Goal: Information Seeking & Learning: Find specific fact

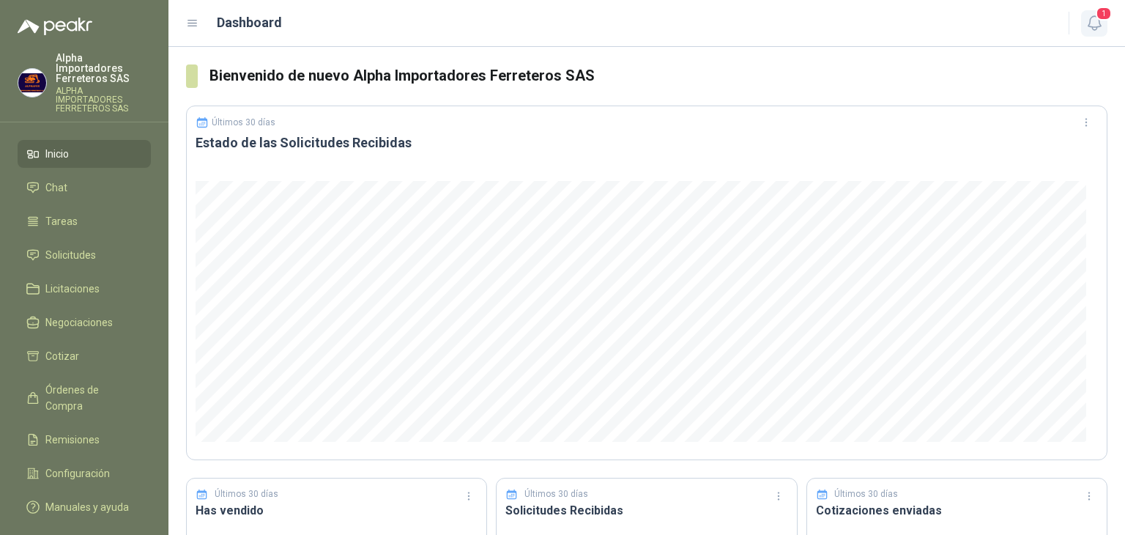
click at [1095, 32] on button "1" at bounding box center [1094, 23] width 26 height 26
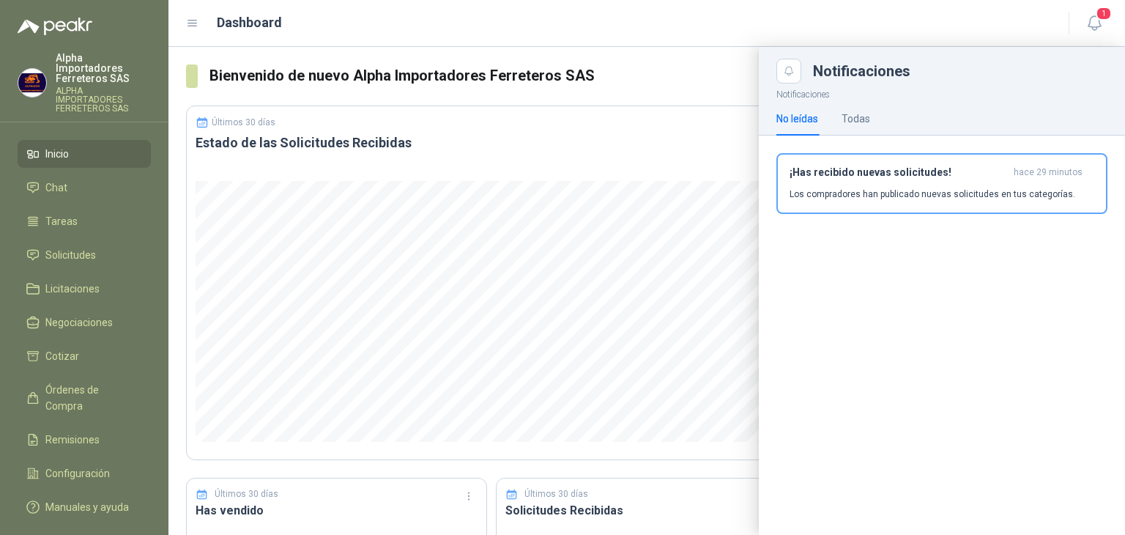
click at [596, 12] on div "Dashboard 1" at bounding box center [646, 23] width 921 height 23
click at [81, 247] on span "Solicitudes" at bounding box center [70, 255] width 51 height 16
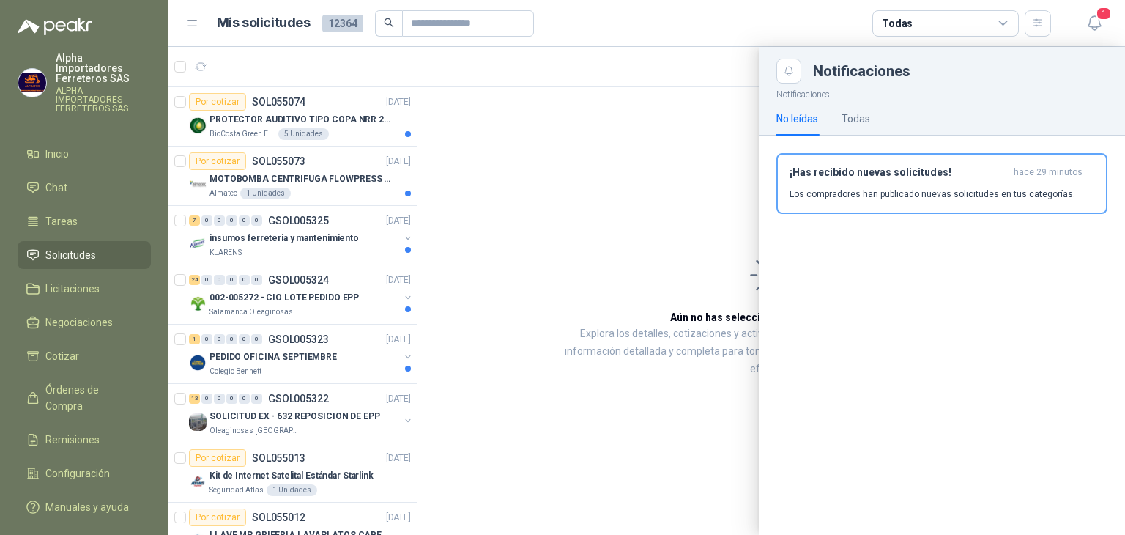
click at [615, 33] on article "Mis solicitudes 12364 Todas" at bounding box center [634, 23] width 835 height 26
click at [1093, 26] on icon "button" at bounding box center [1094, 23] width 18 height 18
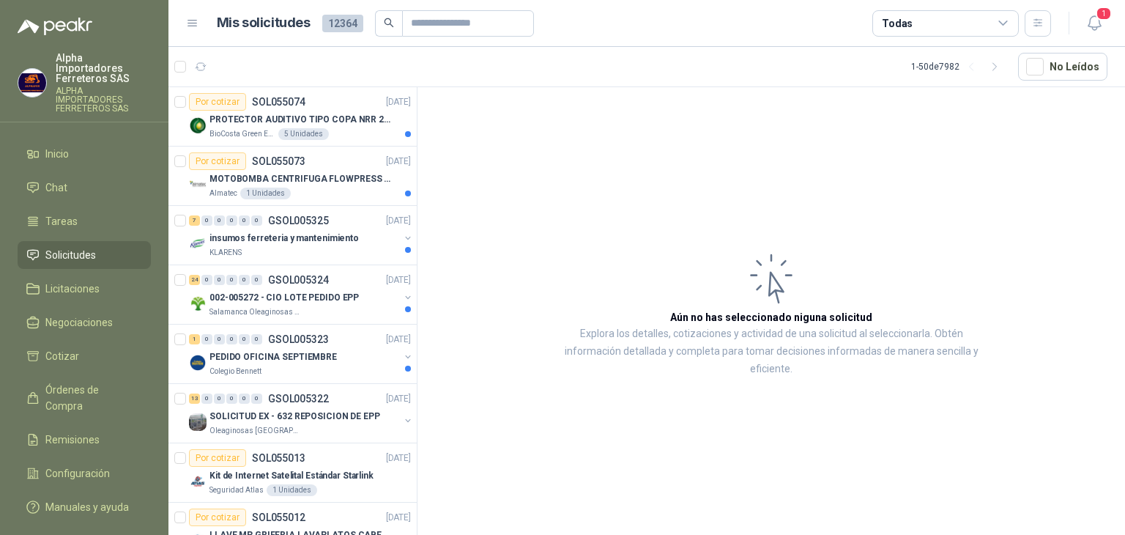
click at [968, 33] on div "Todas" at bounding box center [945, 23] width 146 height 26
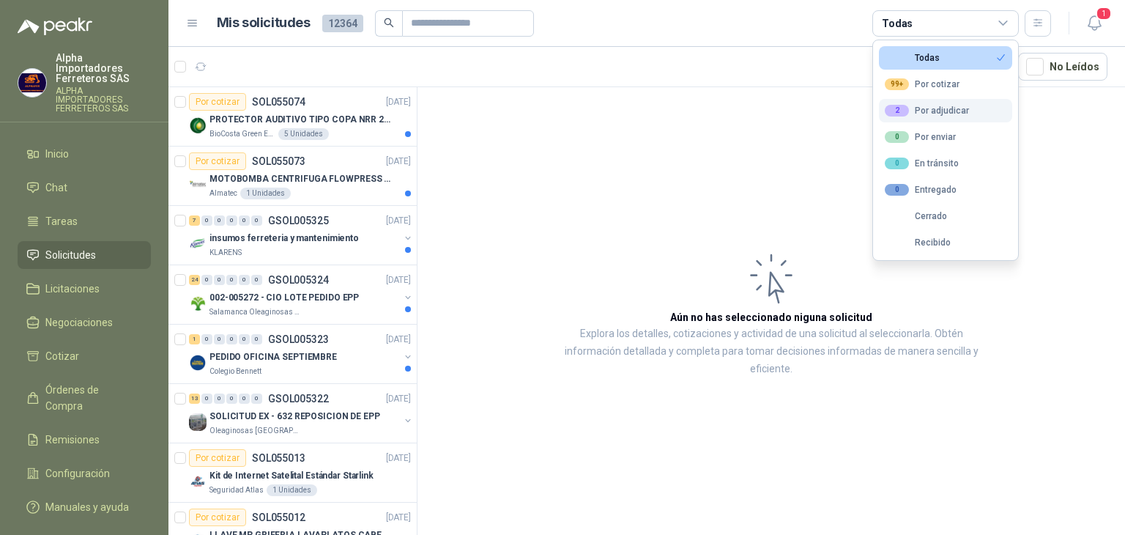
click at [940, 113] on div "2 Por adjudicar" at bounding box center [927, 111] width 84 height 12
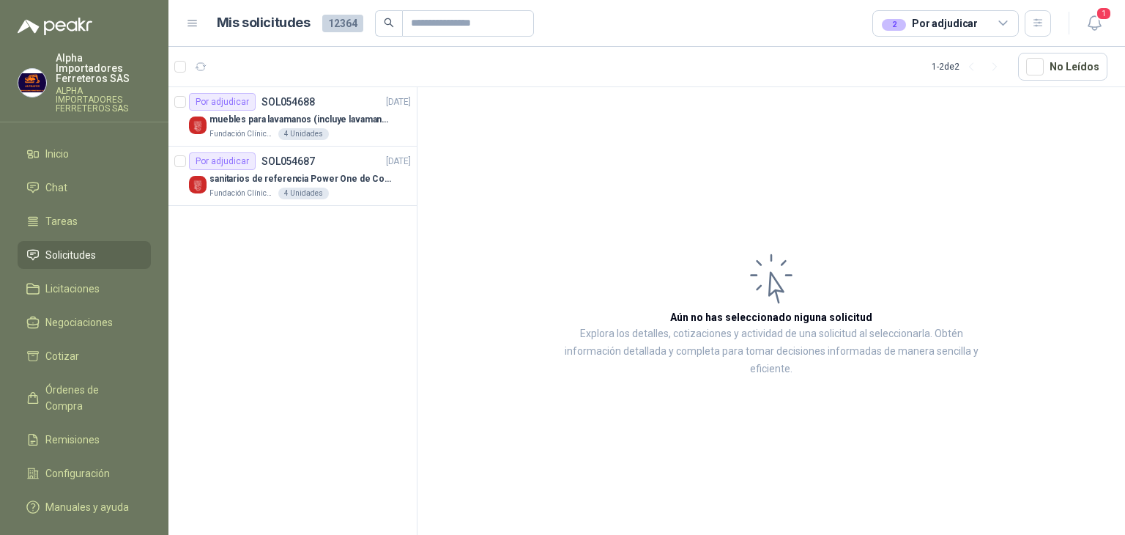
click at [636, 47] on article "1 - 2 de 2 No Leídos" at bounding box center [646, 67] width 957 height 40
click at [93, 146] on li "Inicio" at bounding box center [84, 154] width 116 height 16
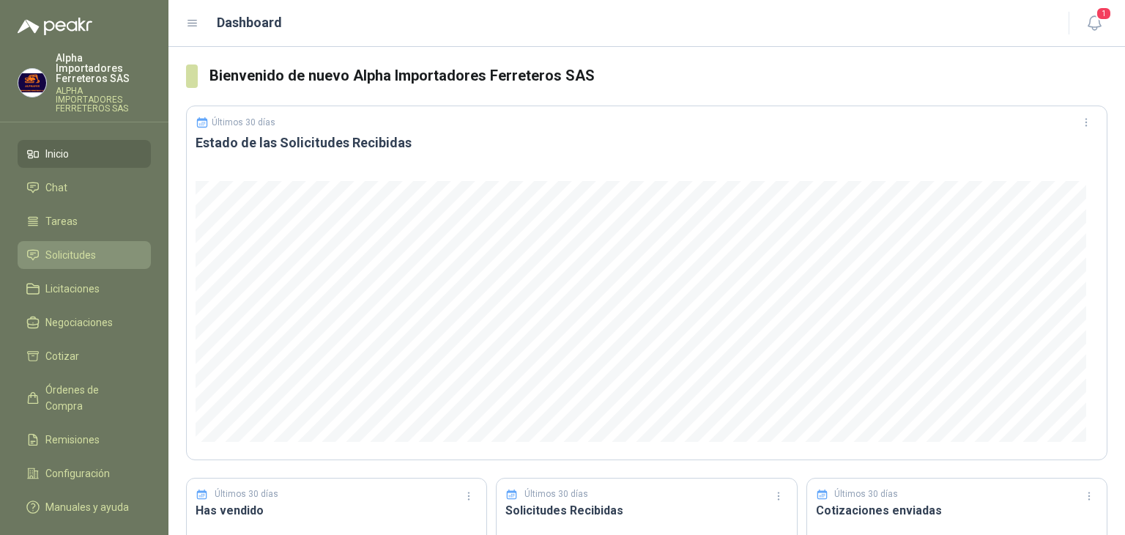
click at [79, 241] on link "Solicitudes" at bounding box center [84, 255] width 133 height 28
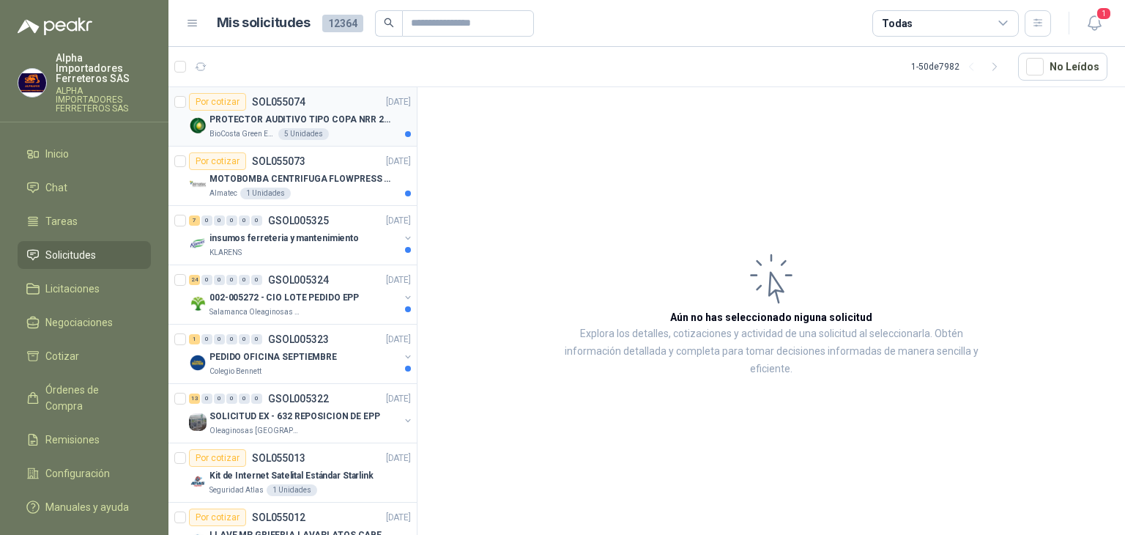
click at [350, 139] on article "Por cotizar SOL055074 [DATE] PROTECTOR AUDITIVO TIPO COPA NRR 23dB BioCosta [PE…" at bounding box center [292, 116] width 248 height 59
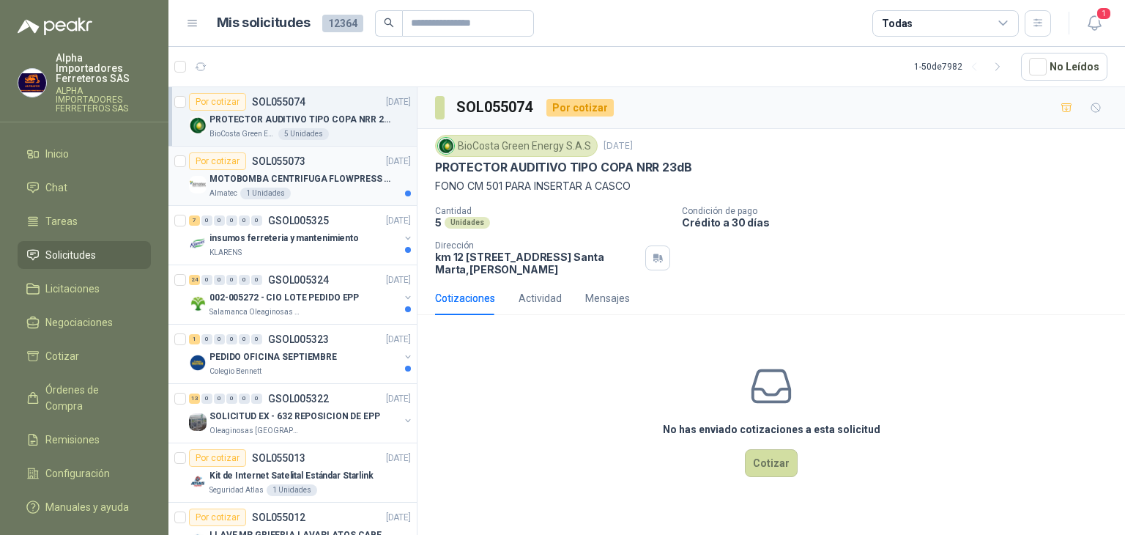
click at [270, 187] on div "1 Unidades" at bounding box center [265, 193] width 51 height 12
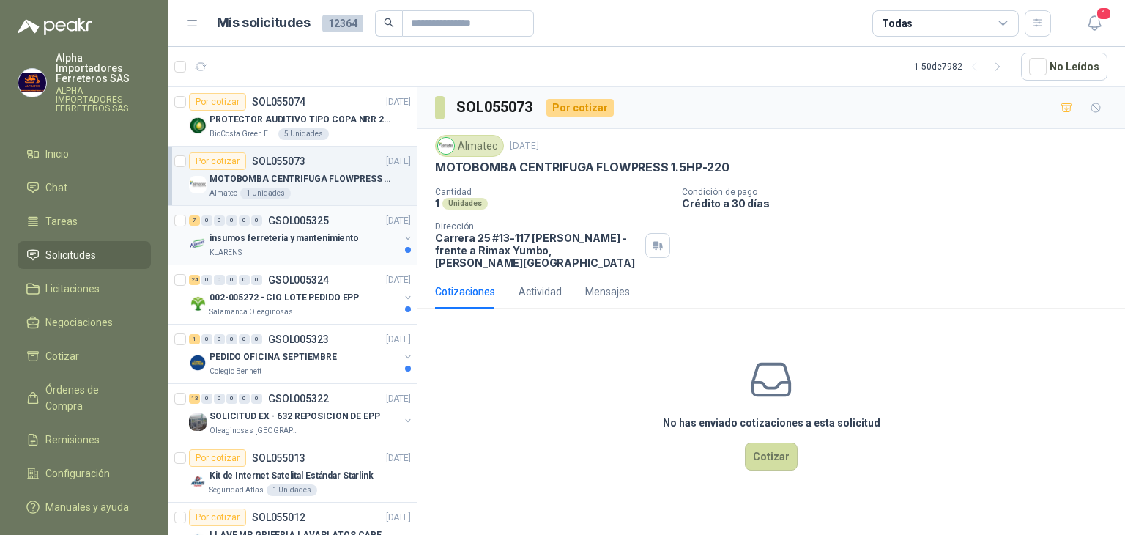
click at [331, 235] on p "insumos ferreteria y mantenimiento" at bounding box center [283, 238] width 149 height 14
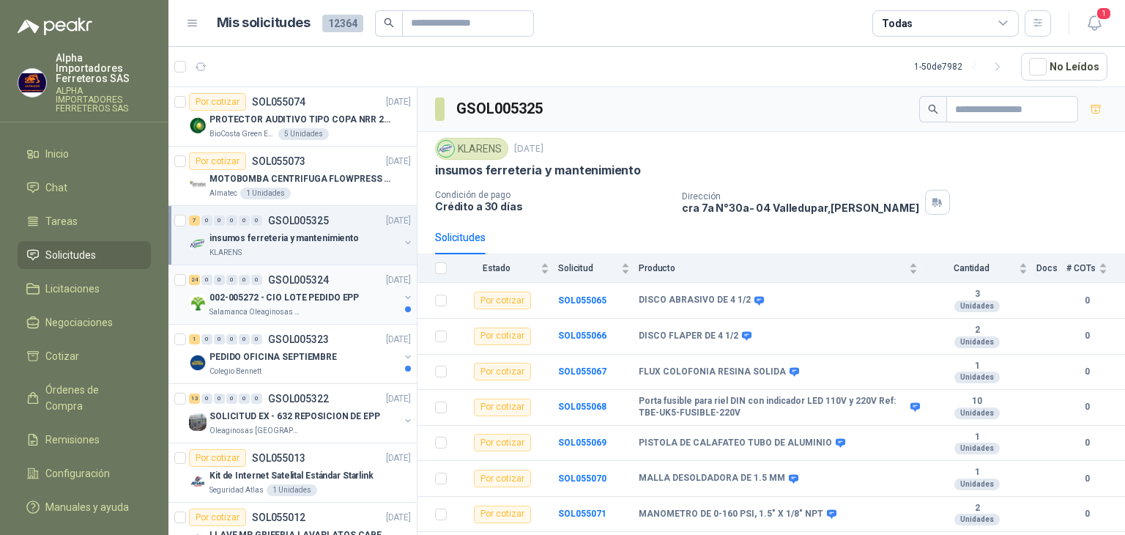
click at [327, 307] on div "Salamanca Oleaginosas SAS" at bounding box center [304, 312] width 190 height 12
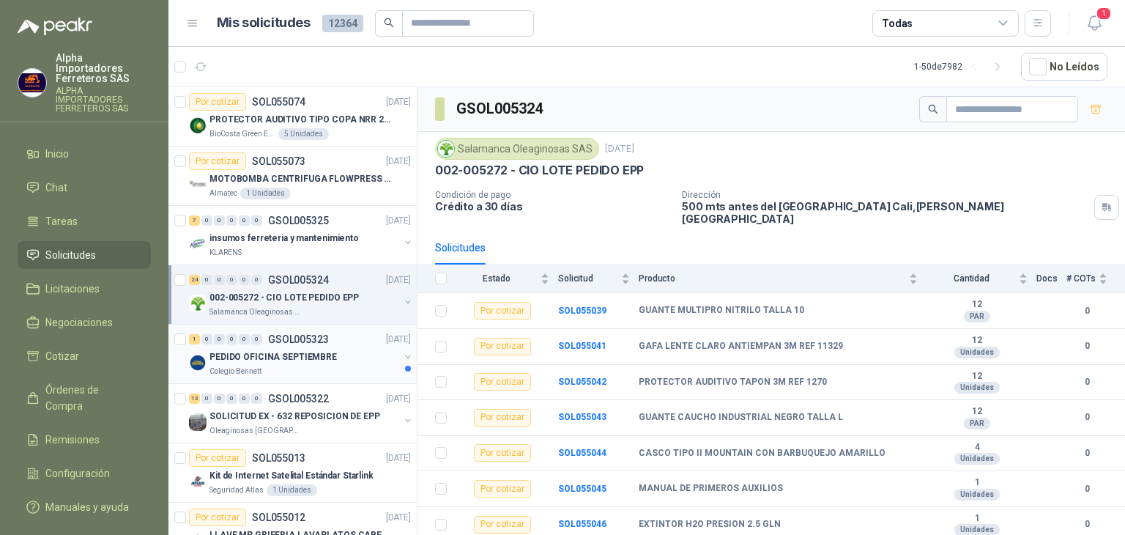
click at [337, 360] on div "PEDIDO OFICINA SEPTIEMBRE" at bounding box center [304, 357] width 190 height 18
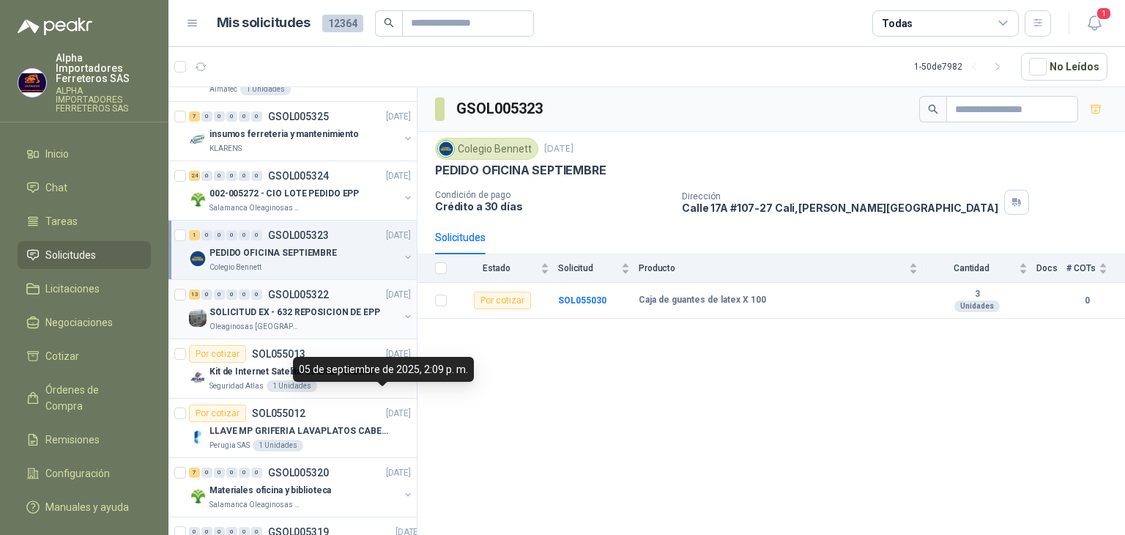
scroll to position [220, 0]
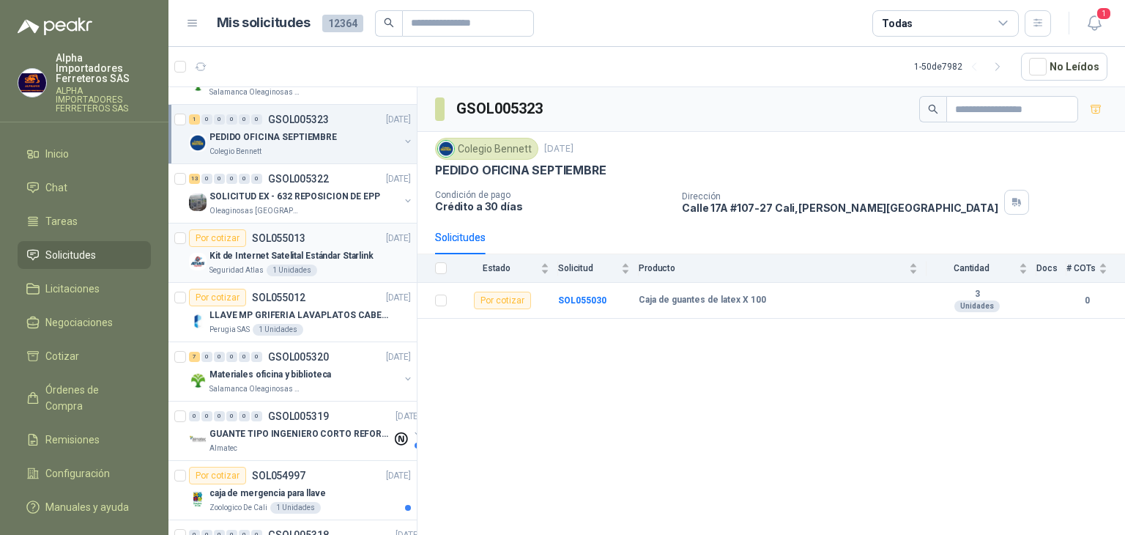
click at [335, 275] on article "Por cotizar SOL055013 [DATE] Kit de Internet Satelital Estándar Starlink Segur…" at bounding box center [292, 252] width 248 height 59
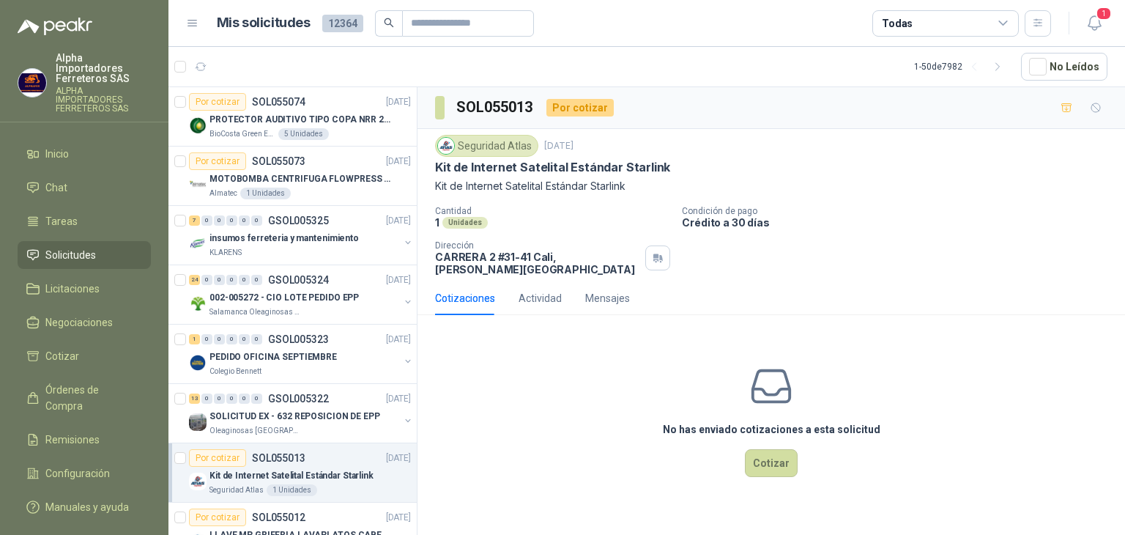
click at [753, 120] on div "SOL055013 Por cotizar" at bounding box center [771, 108] width 708 height 42
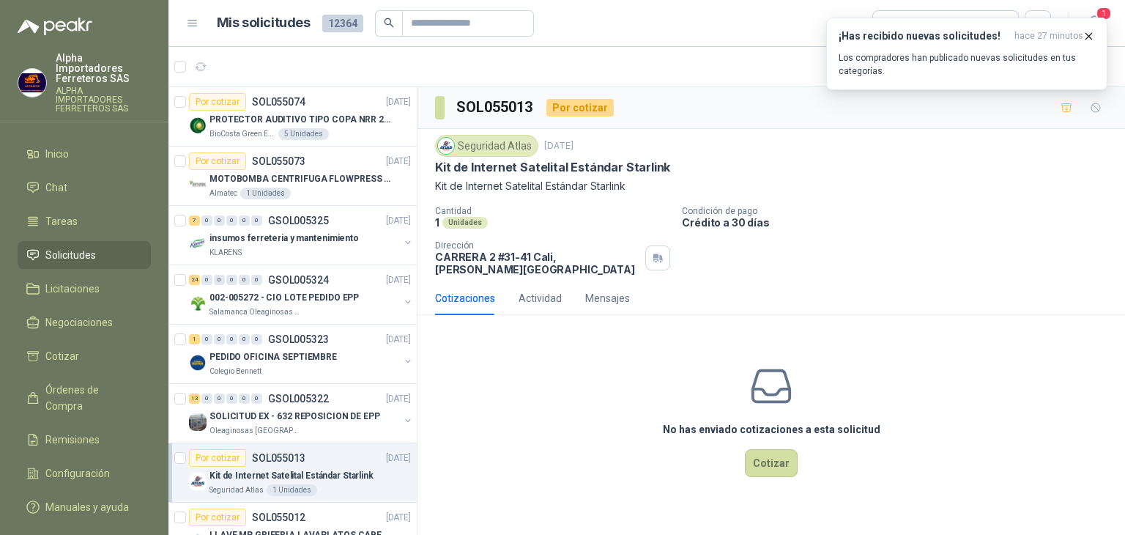
click at [108, 247] on li "Solicitudes" at bounding box center [84, 255] width 116 height 16
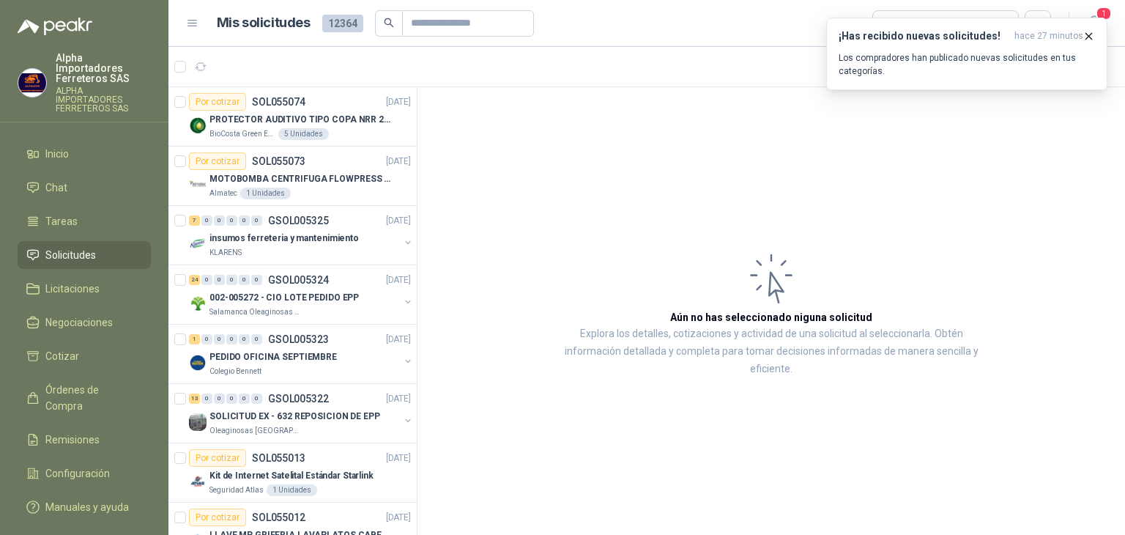
click at [86, 247] on span "Solicitudes" at bounding box center [70, 255] width 51 height 16
click at [860, 56] on p "Los compradores han publicado nuevas solicitudes en tus categorías." at bounding box center [967, 64] width 256 height 26
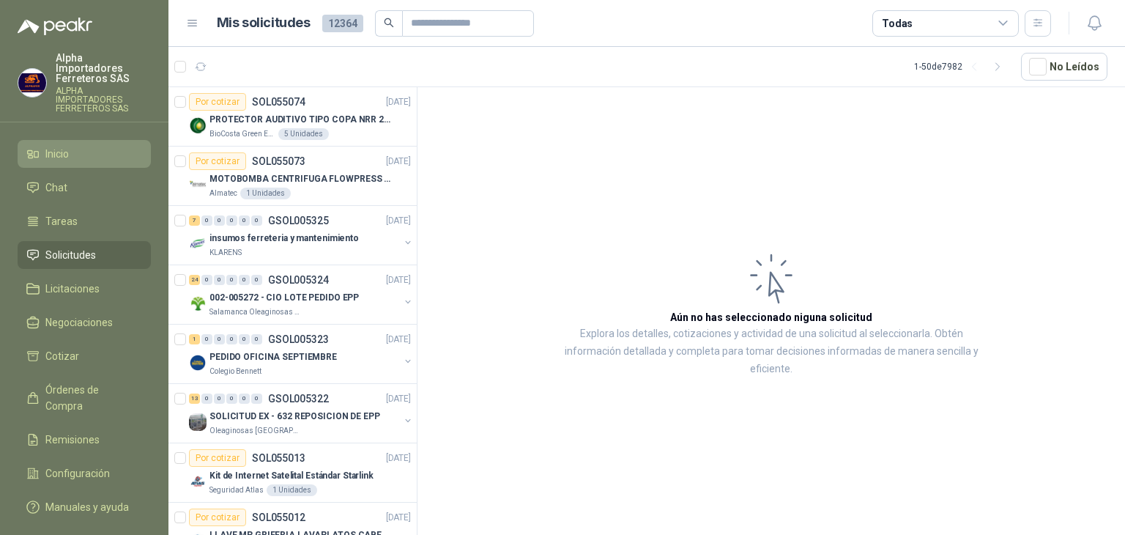
click at [102, 144] on link "Inicio" at bounding box center [84, 154] width 133 height 28
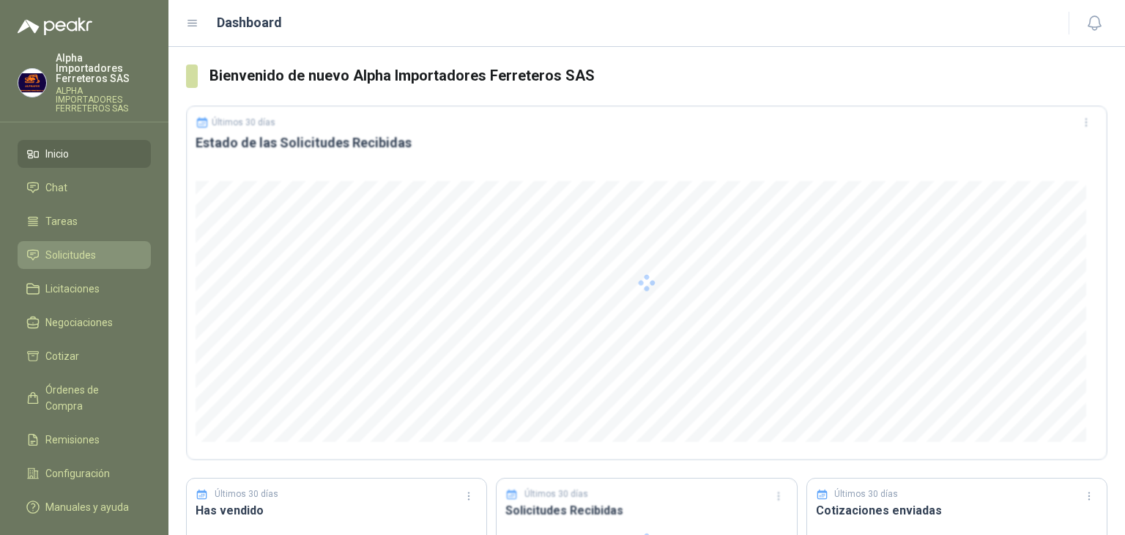
click at [105, 247] on li "Solicitudes" at bounding box center [84, 255] width 116 height 16
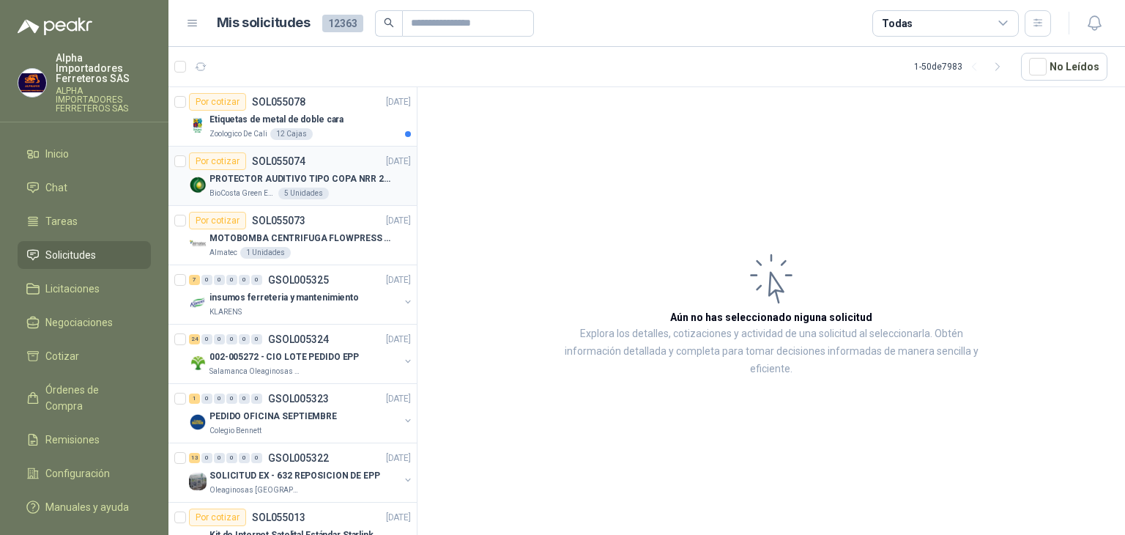
click at [354, 197] on div "BioCosta Green Energy S.A.S 5 Unidades" at bounding box center [309, 193] width 201 height 12
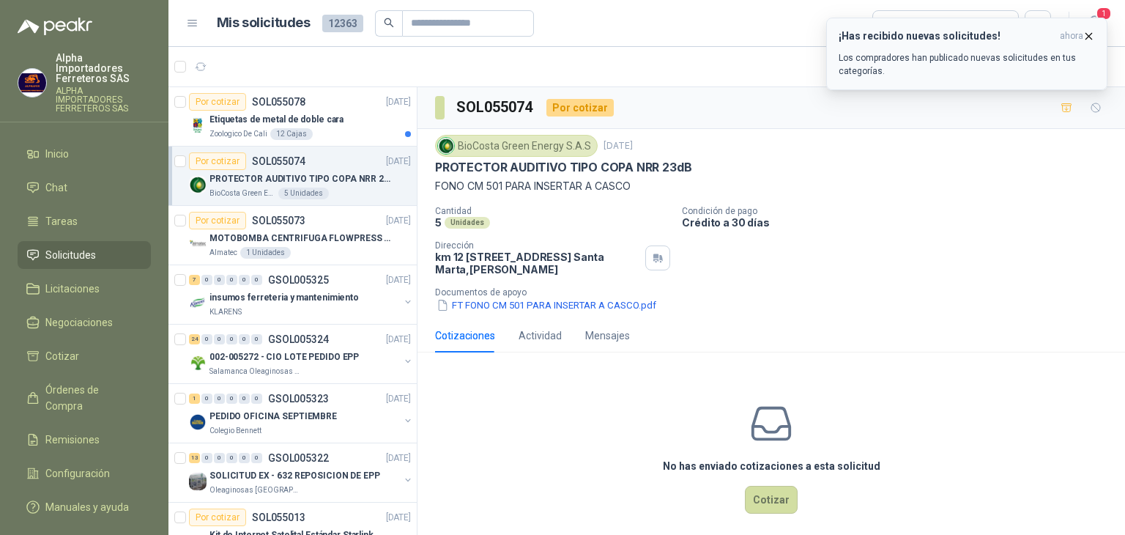
click at [981, 59] on p "Los compradores han publicado nuevas solicitudes en tus categorías." at bounding box center [967, 64] width 256 height 26
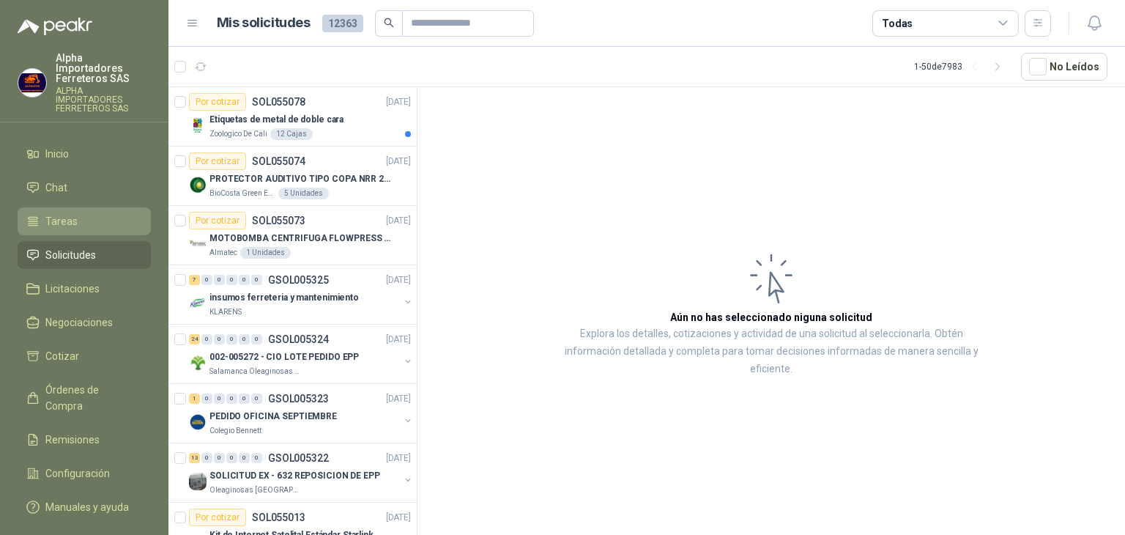
click at [72, 213] on span "Tareas" at bounding box center [61, 221] width 32 height 16
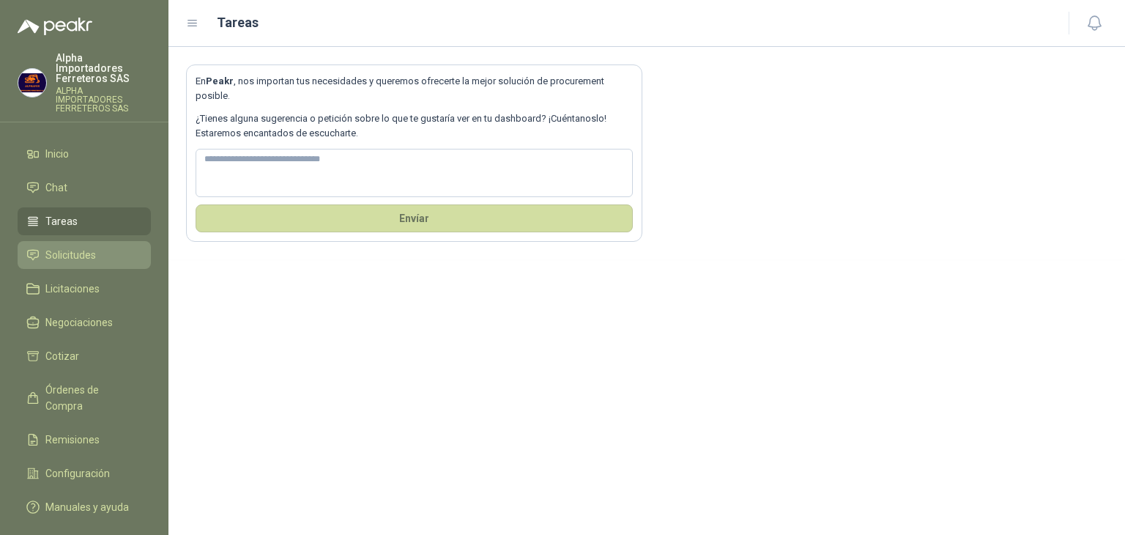
click at [88, 247] on span "Solicitudes" at bounding box center [70, 255] width 51 height 16
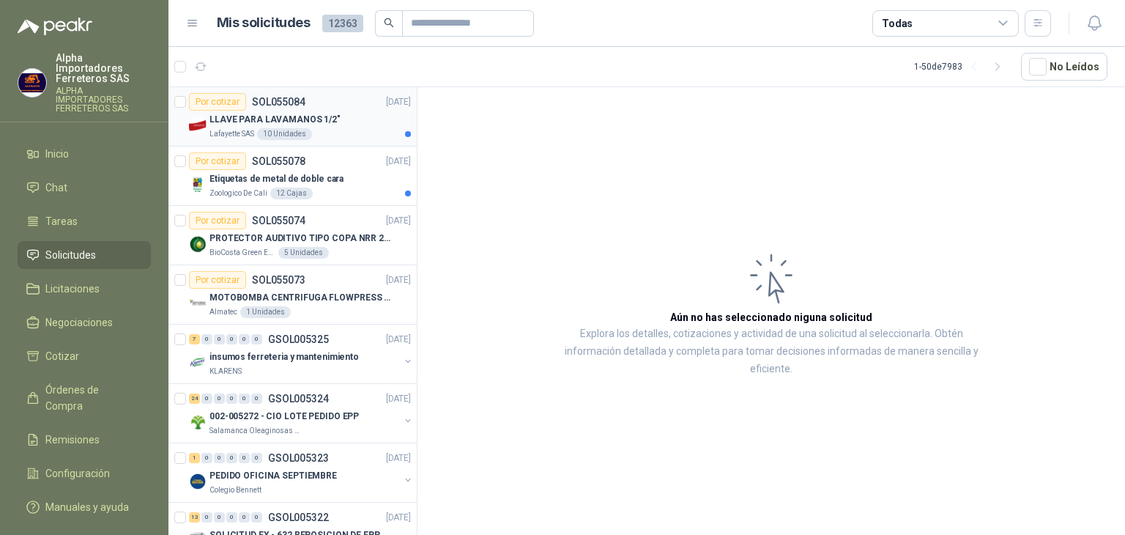
click at [331, 135] on div "Lafayette SAS 10 Unidades" at bounding box center [309, 134] width 201 height 12
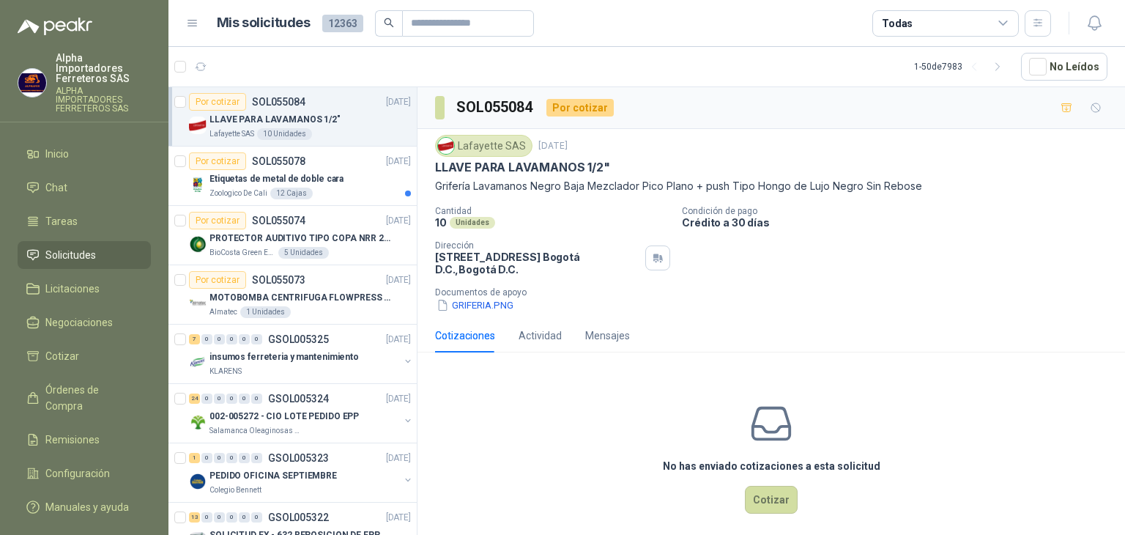
click at [907, 24] on div "Todas" at bounding box center [897, 23] width 31 height 16
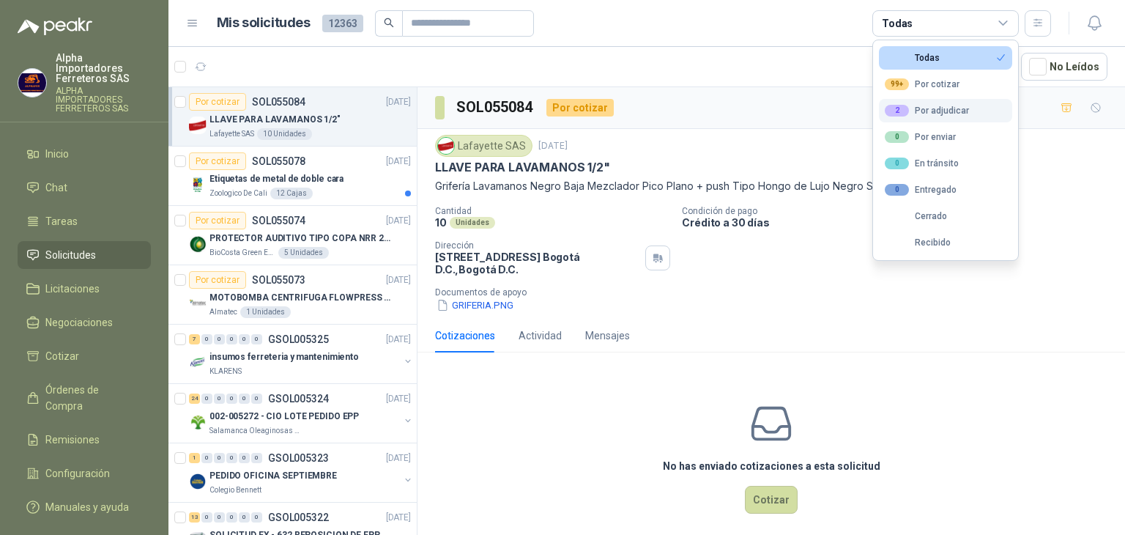
click at [921, 116] on button "2 Por adjudicar" at bounding box center [945, 110] width 133 height 23
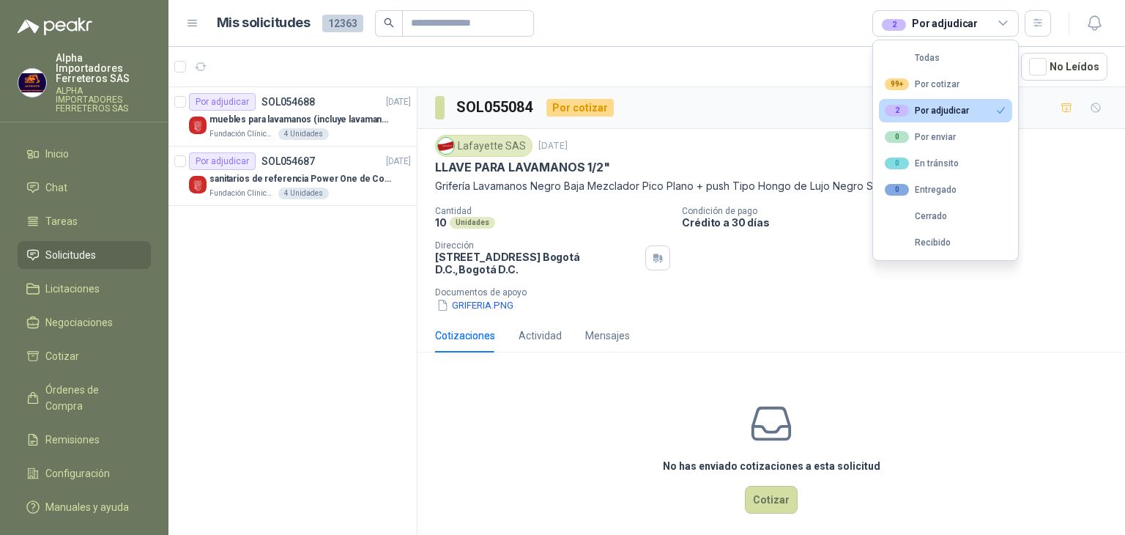
click at [887, 21] on div "2" at bounding box center [894, 25] width 24 height 12
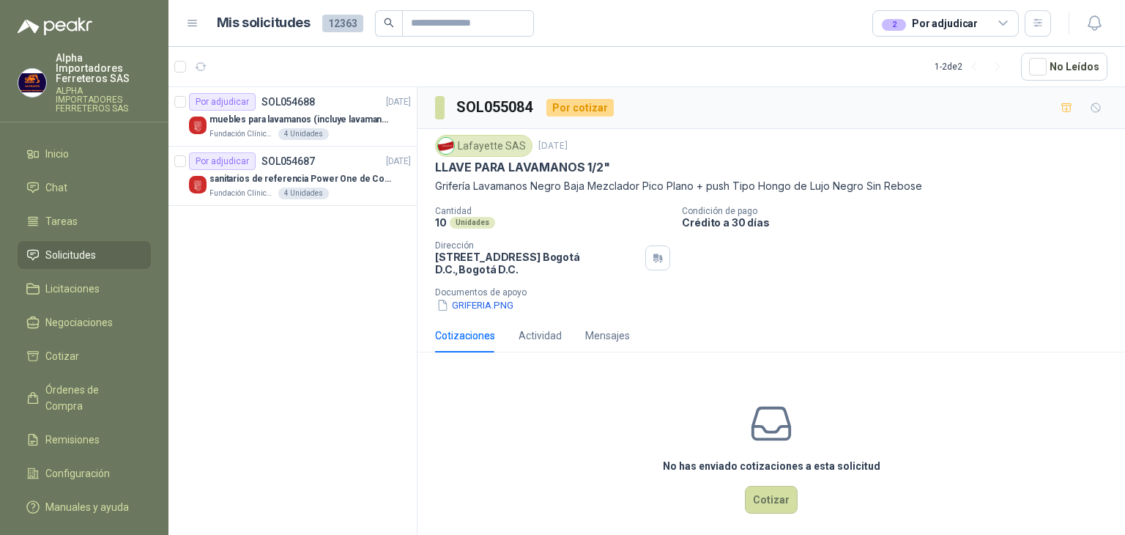
click at [906, 26] on div "2 Por adjudicar" at bounding box center [930, 23] width 96 height 16
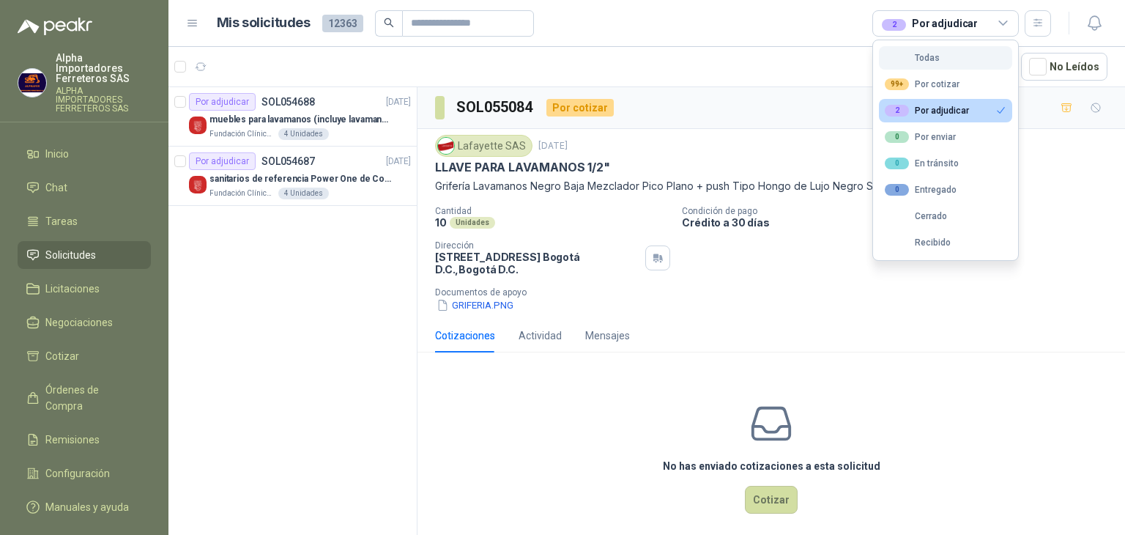
click at [920, 56] on div "Todas" at bounding box center [912, 58] width 55 height 10
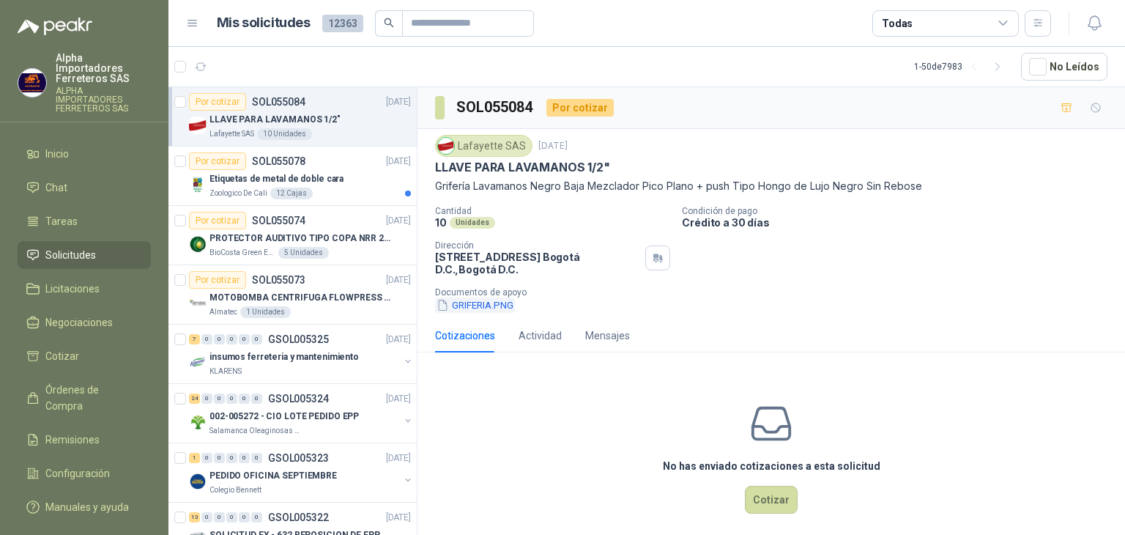
click at [489, 302] on button "GRIFERIA.PNG" at bounding box center [475, 304] width 80 height 15
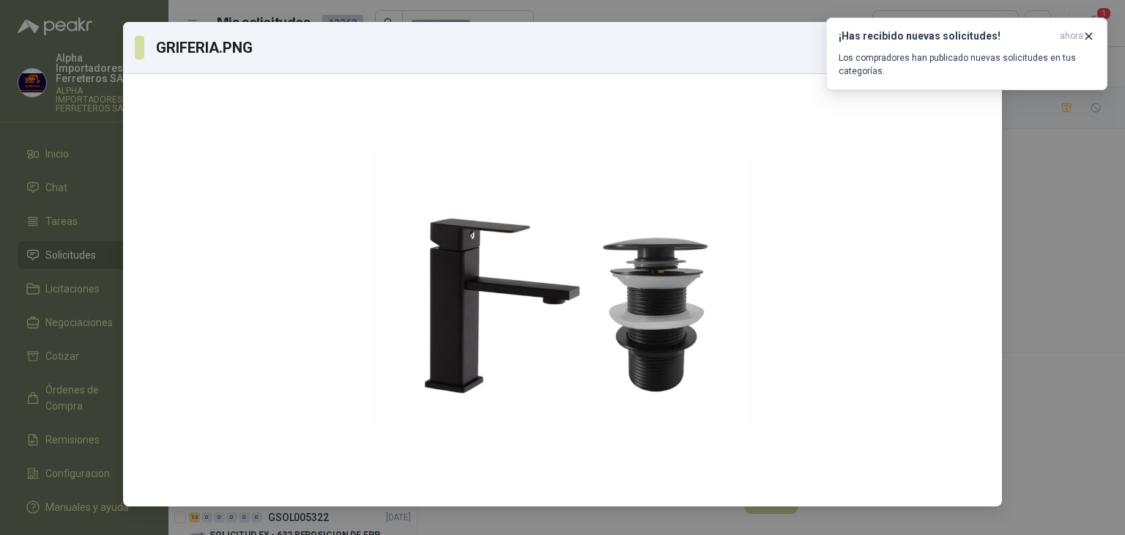
click at [1042, 332] on div "GRIFERIA.PNG Descargar" at bounding box center [562, 267] width 1125 height 535
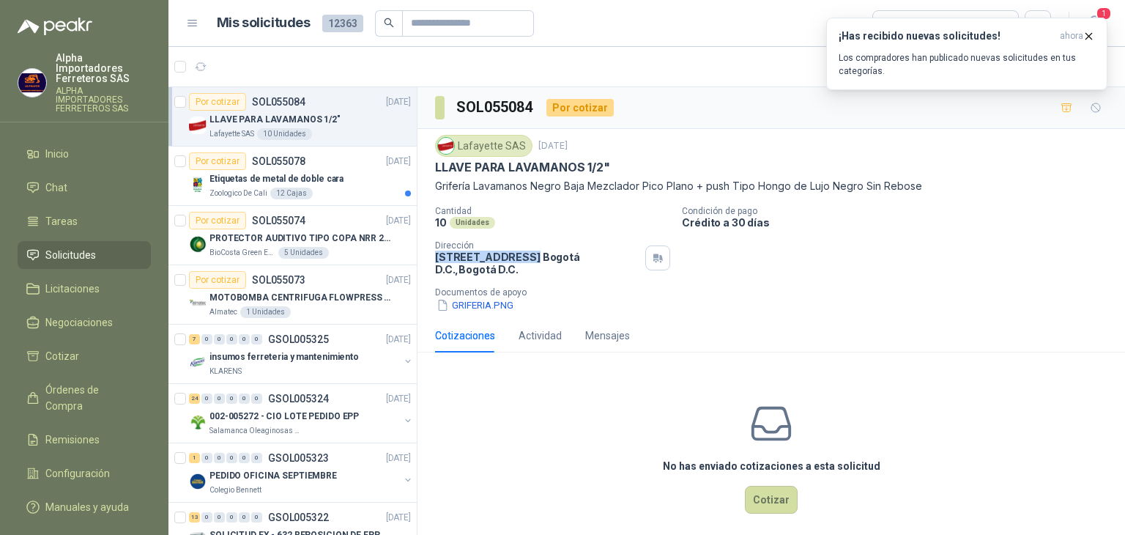
drag, startPoint x: 437, startPoint y: 253, endPoint x: 506, endPoint y: 259, distance: 69.8
click at [506, 259] on p "[STREET_ADDRESS] , [GEOGRAPHIC_DATA] D.C." at bounding box center [537, 262] width 204 height 25
copy p "[STREET_ADDRESS]"
drag, startPoint x: 527, startPoint y: 257, endPoint x: 437, endPoint y: 256, distance: 90.1
click at [437, 256] on p "[STREET_ADDRESS] , [GEOGRAPHIC_DATA] D.C." at bounding box center [537, 262] width 204 height 25
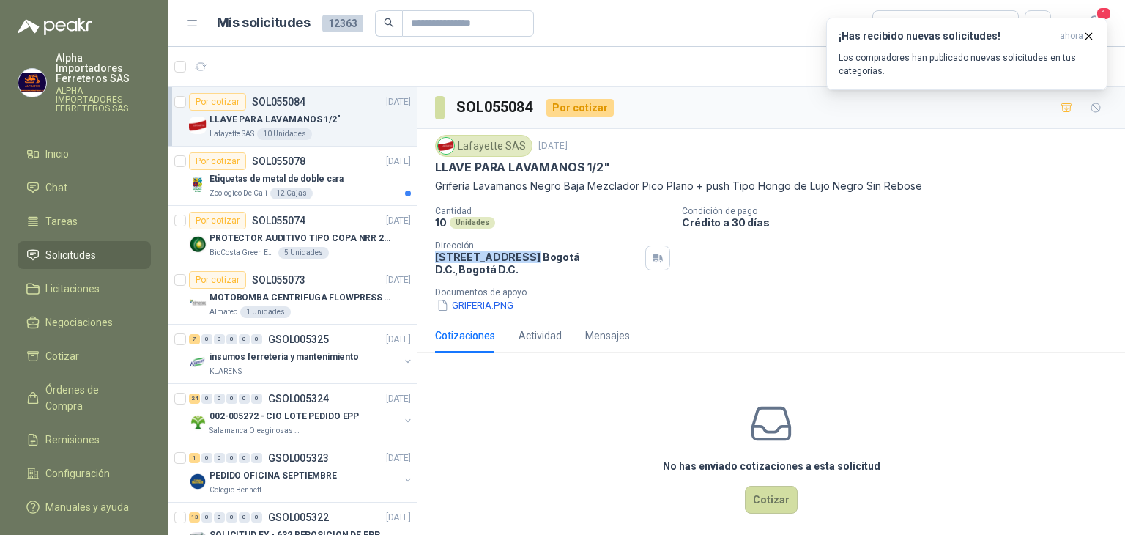
copy p "[STREET_ADDRESS]"
